Goal: Task Accomplishment & Management: Use online tool/utility

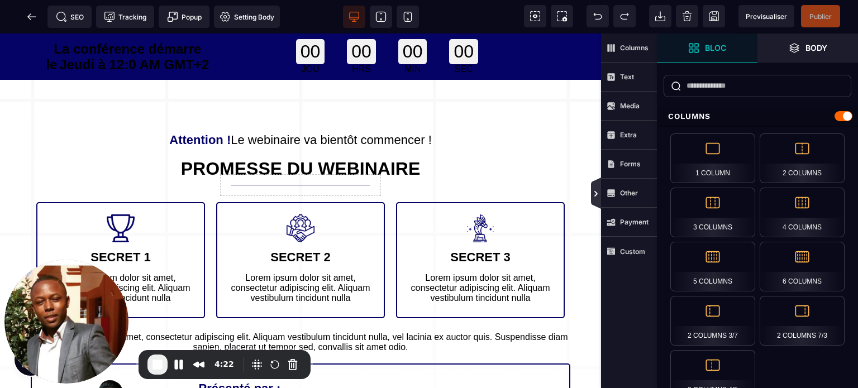
click at [598, 190] on icon at bounding box center [595, 193] width 9 height 9
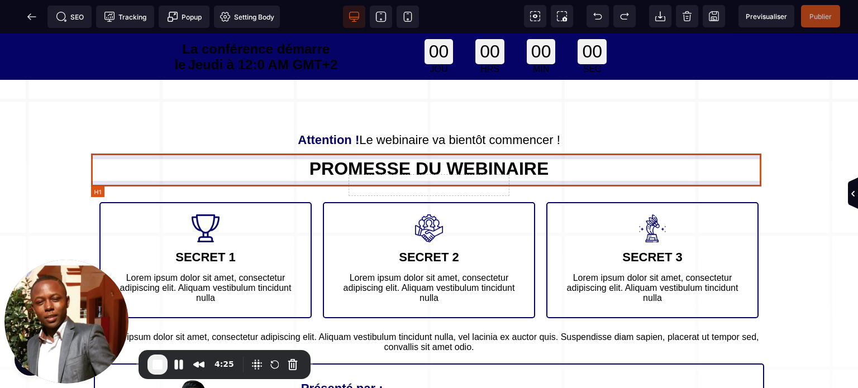
click at [235, 169] on h1 "PROMESSE DU WEBINAIRE" at bounding box center [429, 169] width 670 height 32
select select "***"
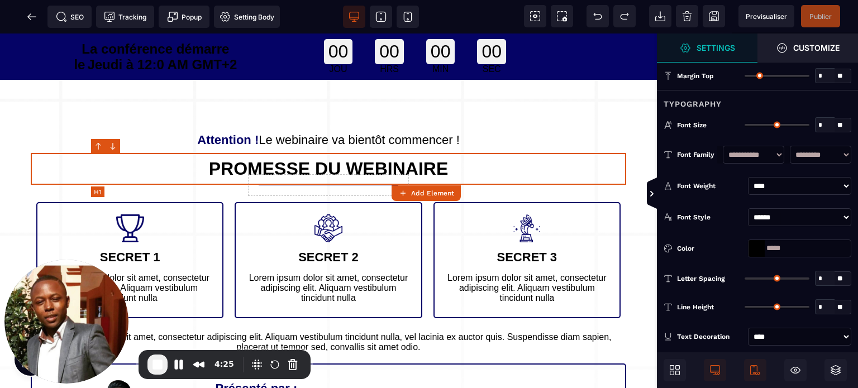
type input "*"
type input "**"
type input "*"
type input "**"
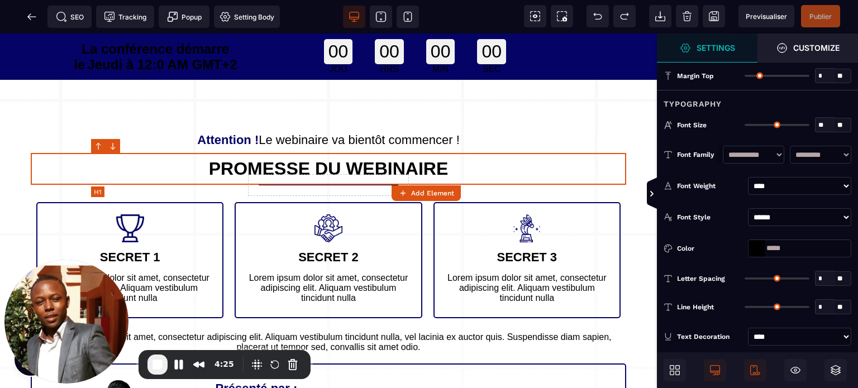
type input "****"
type input "**"
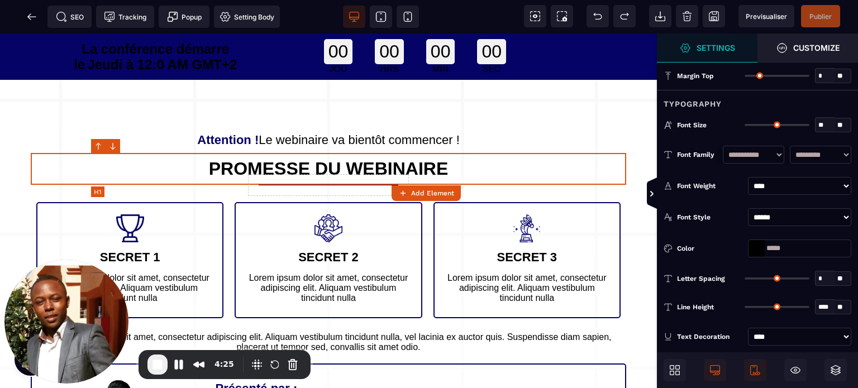
type input "*"
type input "**"
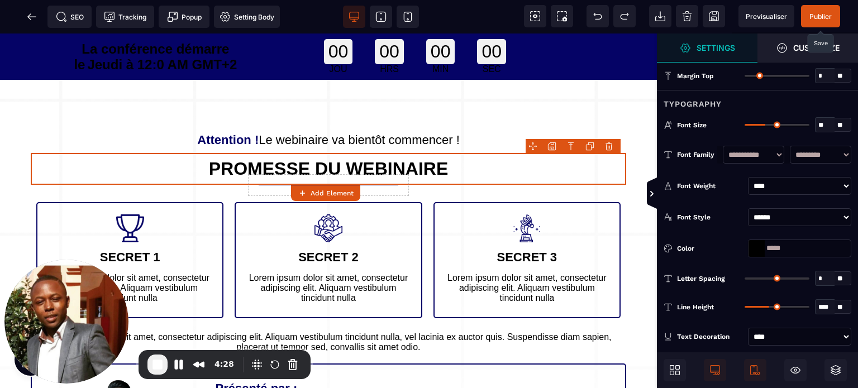
click at [819, 11] on span "Publier" at bounding box center [820, 16] width 39 height 22
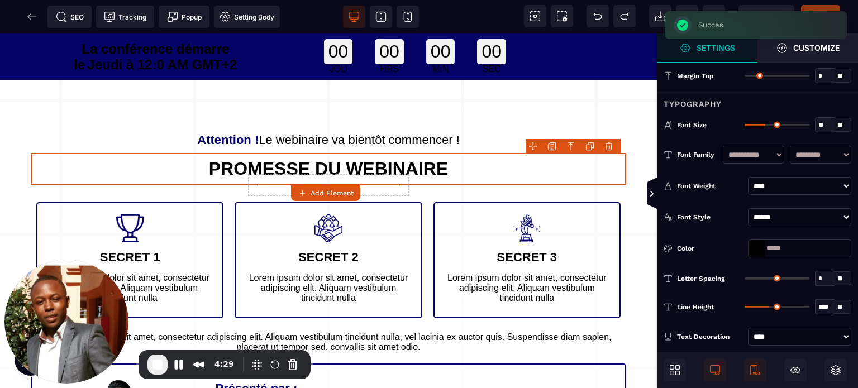
click at [37, 17] on div "SEO Tracking Popup Setting Body" at bounding box center [143, 17] width 281 height 22
click at [29, 16] on icon at bounding box center [28, 16] width 3 height 6
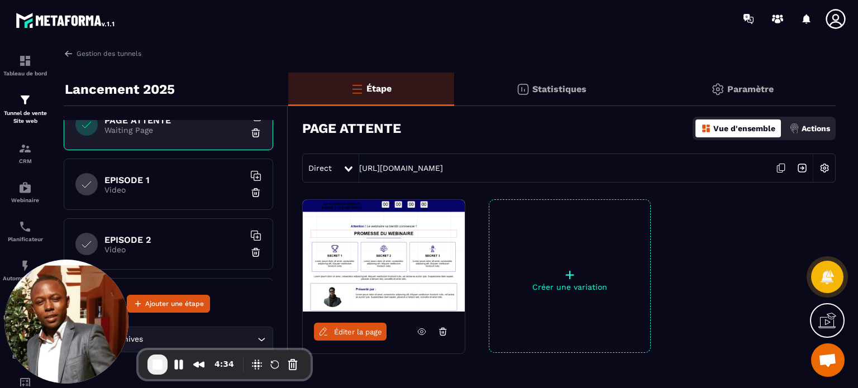
scroll to position [144, 0]
click at [184, 206] on div "Challenge Août 2025 - cadres entrepreneurs Page d'optin CONFIRMATION Thank You …" at bounding box center [168, 200] width 209 height 161
click at [183, 183] on p "Video" at bounding box center [174, 187] width 140 height 9
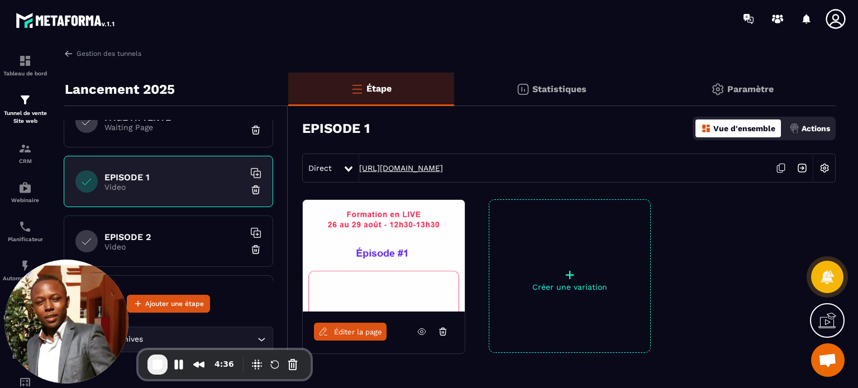
click at [427, 165] on link "[URL][DOMAIN_NAME]" at bounding box center [401, 168] width 84 height 9
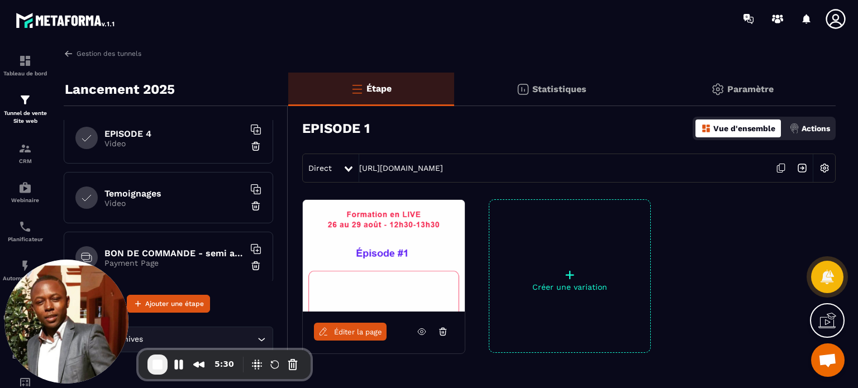
scroll to position [367, 0]
click at [195, 195] on h6 "Temoignages" at bounding box center [174, 193] width 140 height 11
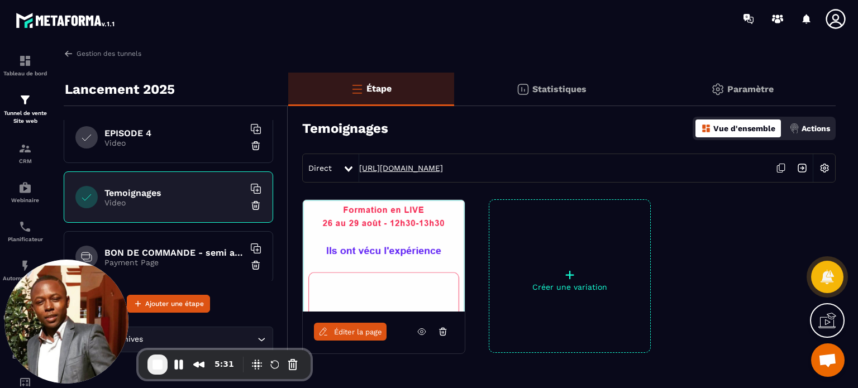
click at [442, 169] on link "[URL][DOMAIN_NAME]" at bounding box center [401, 168] width 84 height 9
click at [164, 259] on p "Payment Page" at bounding box center [174, 262] width 140 height 9
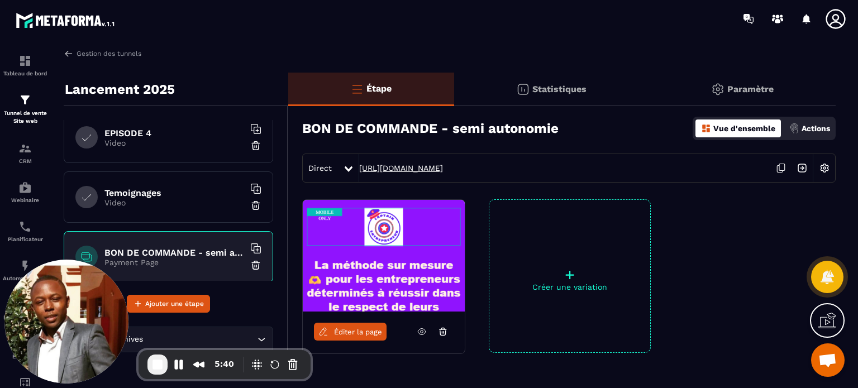
click at [411, 165] on link "[URL][DOMAIN_NAME]" at bounding box center [401, 168] width 84 height 9
click at [93, 62] on div "Gestion des tunnels Lancement 2025 Challenge Août 2025 - cadres entrepreneurs P…" at bounding box center [449, 216] width 794 height 335
click at [94, 51] on link "Gestion des tunnels" at bounding box center [103, 54] width 78 height 10
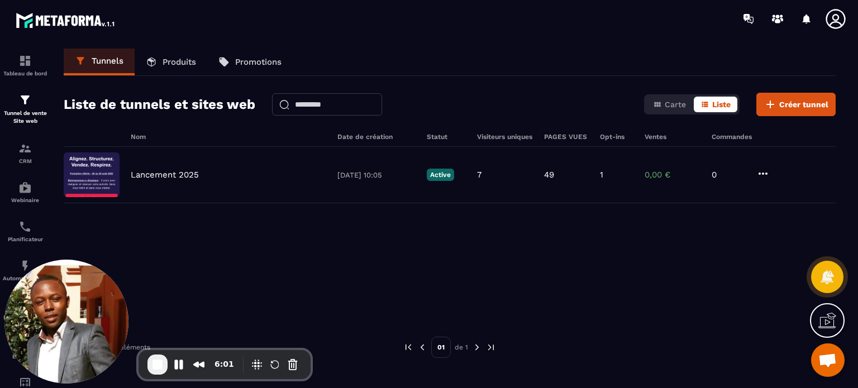
click at [182, 60] on p "Produits" at bounding box center [180, 62] width 34 height 10
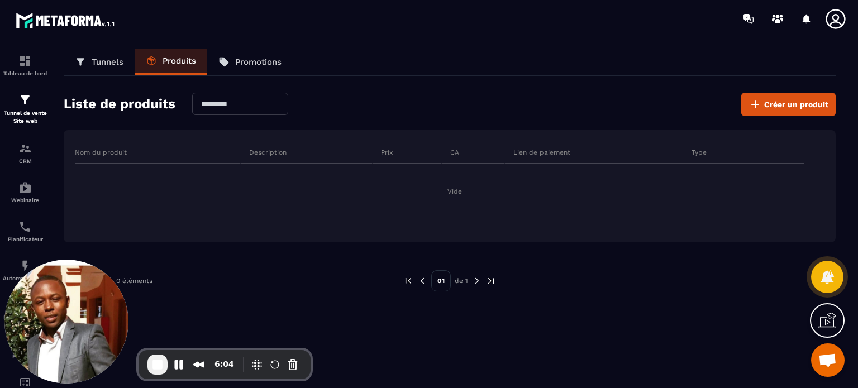
click at [831, 329] on icon at bounding box center [827, 321] width 18 height 18
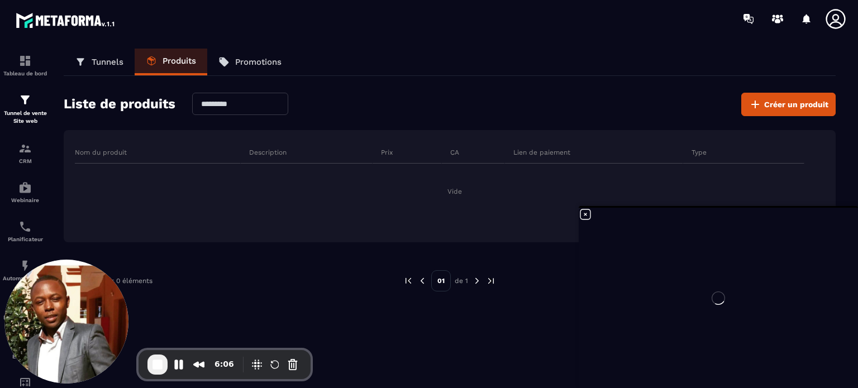
click at [587, 212] on div at bounding box center [718, 298] width 279 height 180
click at [102, 58] on p "Tunnels" at bounding box center [108, 62] width 32 height 10
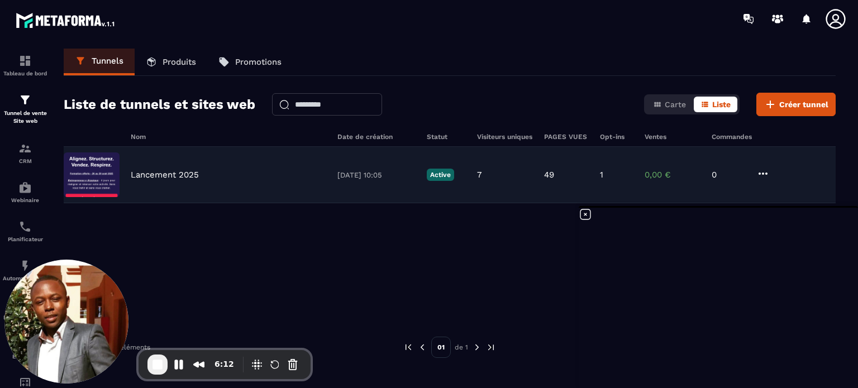
click at [179, 170] on p "Lancement 2025" at bounding box center [165, 175] width 68 height 10
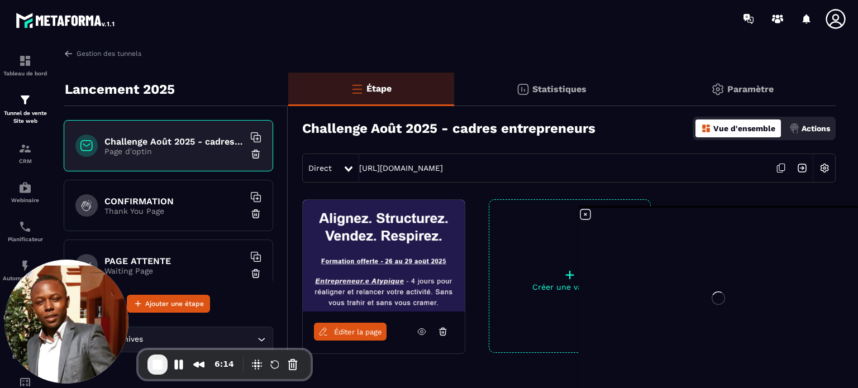
scroll to position [630, 0]
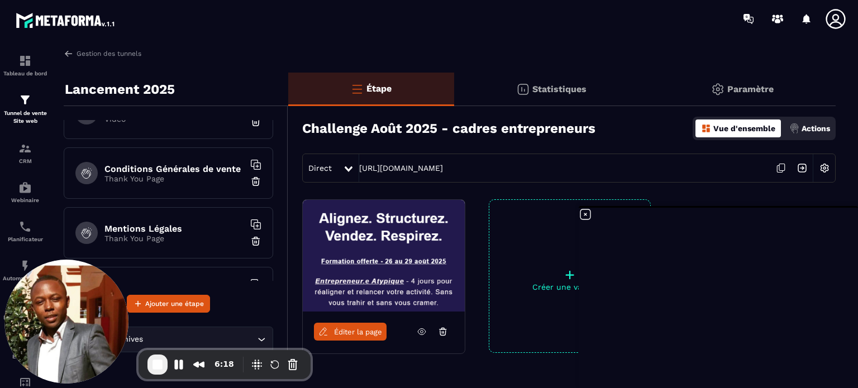
click at [585, 213] on icon at bounding box center [585, 214] width 13 height 13
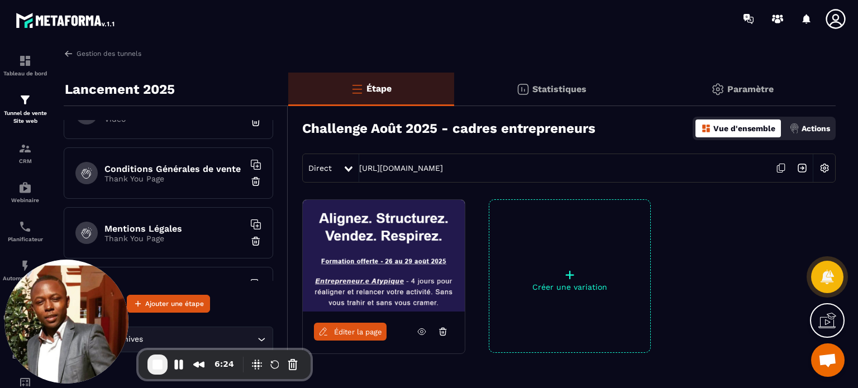
click at [584, 216] on div "+ Créer une variation" at bounding box center [570, 276] width 162 height 154
click at [182, 364] on button "Pause Recording" at bounding box center [179, 365] width 18 height 18
